Goal: Task Accomplishment & Management: Use online tool/utility

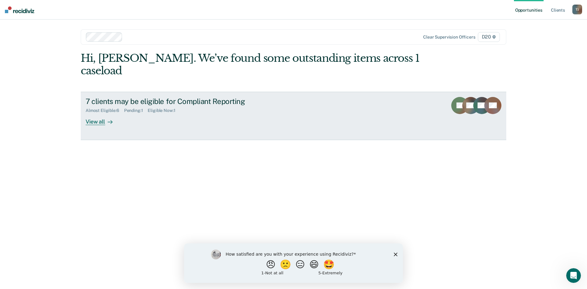
click at [110, 120] on icon at bounding box center [110, 122] width 5 height 5
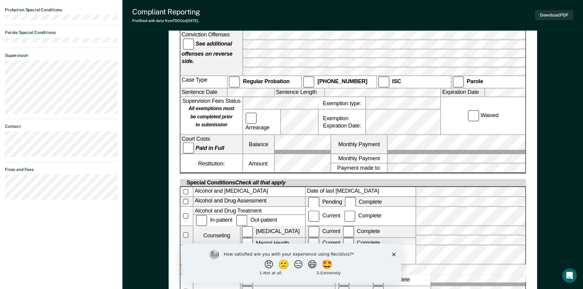
scroll to position [198, 0]
click at [548, 17] on button "Download PDF" at bounding box center [554, 15] width 38 height 10
